Goal: Find specific page/section: Find specific page/section

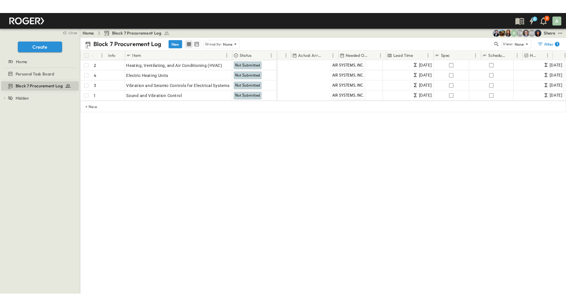
scroll to position [0, 450]
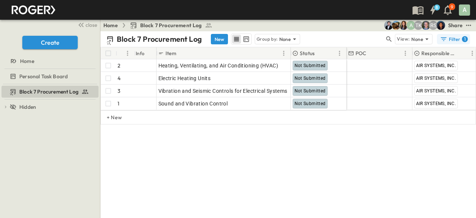
click at [464, 39] on div "1" at bounding box center [465, 39] width 6 height 6
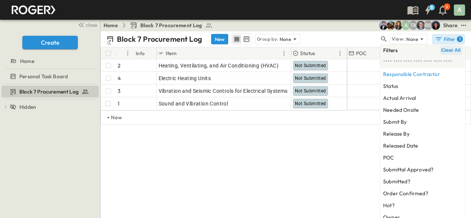
click at [447, 48] on span "Clear All" at bounding box center [450, 50] width 19 height 6
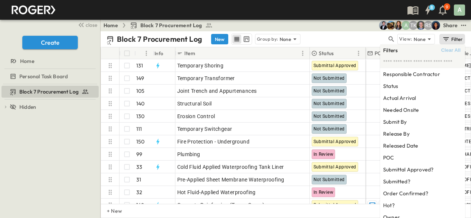
click at [308, 26] on div "Home Block 7 Procurement Log RS TK A Share" at bounding box center [286, 25] width 370 height 12
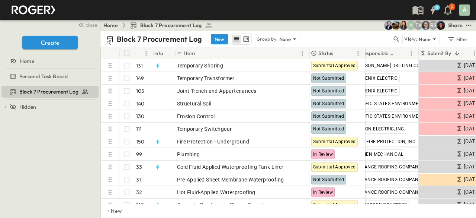
scroll to position [0, 132]
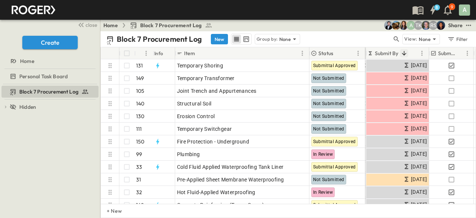
click at [401, 52] on button "Sort" at bounding box center [404, 53] width 8 height 8
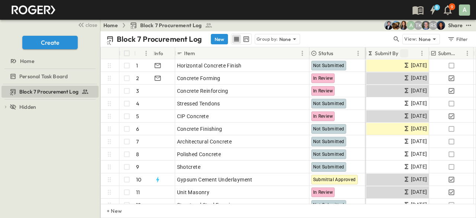
click at [401, 52] on icon "Sort" at bounding box center [404, 53] width 7 height 7
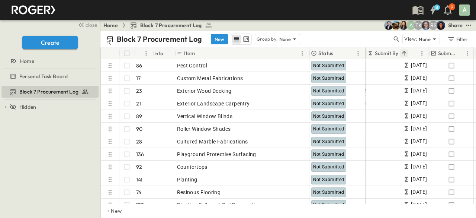
click at [401, 52] on icon "Sort" at bounding box center [404, 53] width 7 height 7
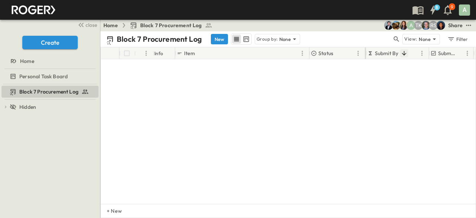
scroll to position [1772, 132]
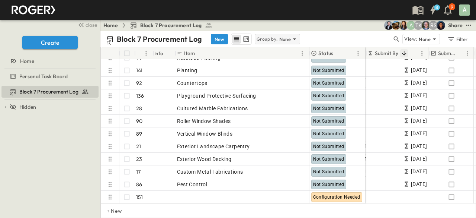
click at [275, 35] on div "Group by: None" at bounding box center [277, 39] width 45 height 10
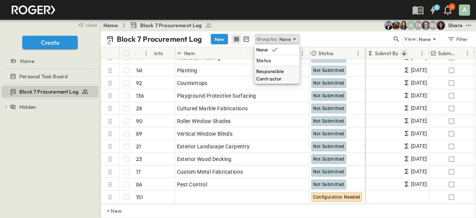
click at [278, 72] on p "Responsible Contractor" at bounding box center [277, 74] width 42 height 15
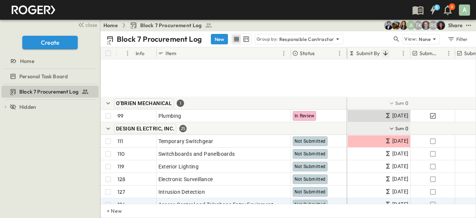
scroll to position [1847, 132]
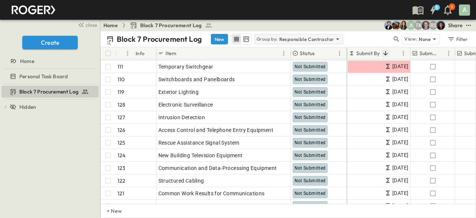
click at [335, 38] on icon at bounding box center [337, 38] width 7 height 7
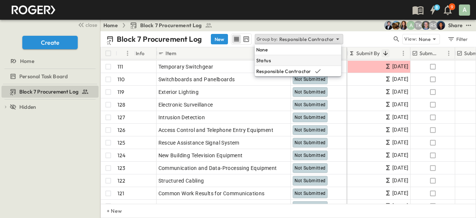
click at [304, 55] on div "Status" at bounding box center [298, 60] width 87 height 10
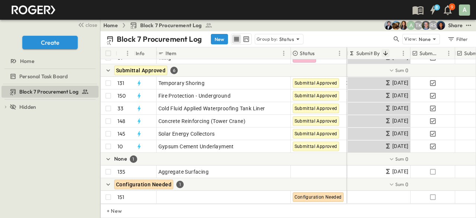
scroll to position [1836, 132]
click at [276, 39] on p "Group by:" at bounding box center [267, 38] width 21 height 7
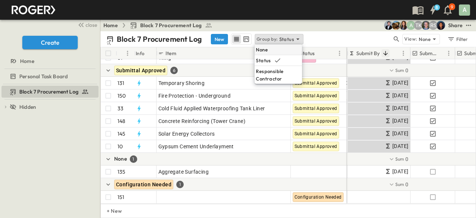
click at [266, 48] on p "None" at bounding box center [262, 49] width 12 height 7
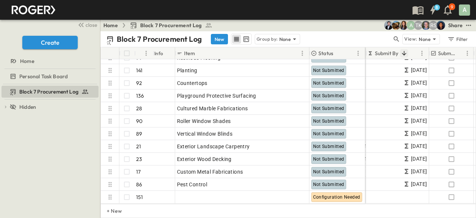
scroll to position [1773, 132]
